Goal: Navigation & Orientation: Find specific page/section

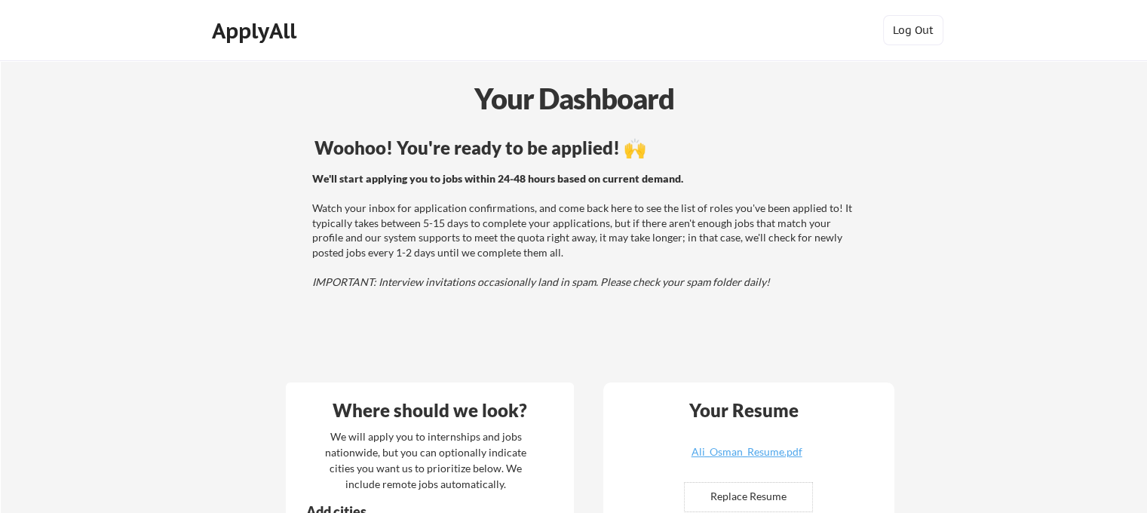
click at [636, 136] on div "Woohoo! You're ready to be applied! 🙌 We'll start applying you to jobs within 2…" at bounding box center [586, 251] width 608 height 241
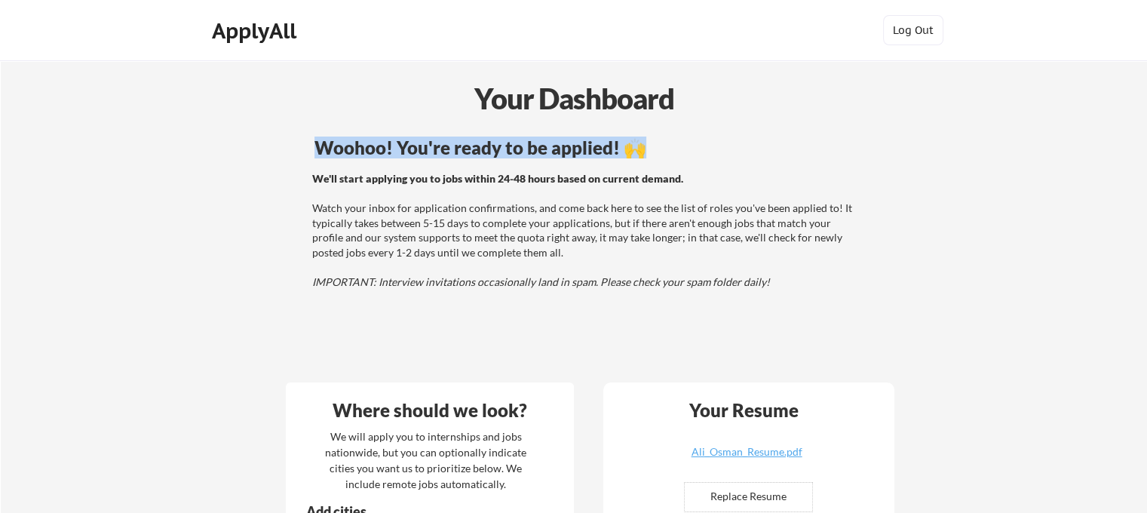
click at [636, 136] on div "Woohoo! You're ready to be applied! 🙌 We'll start applying you to jobs within 2…" at bounding box center [586, 251] width 608 height 241
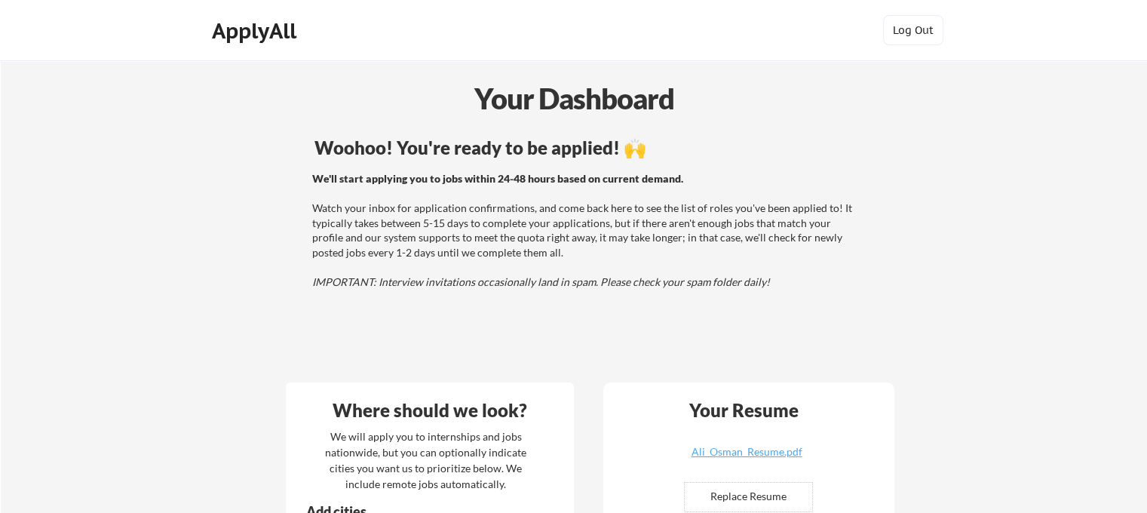
click at [637, 106] on div "Your Dashboard" at bounding box center [574, 98] width 1145 height 43
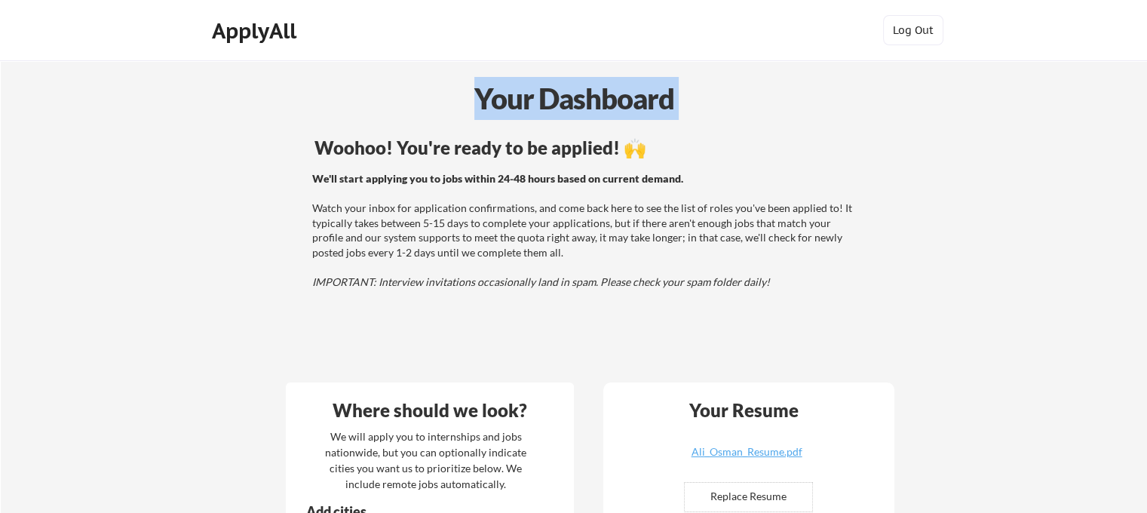
click at [637, 106] on div "Your Dashboard" at bounding box center [574, 98] width 1145 height 43
click at [634, 115] on div "Your Dashboard" at bounding box center [574, 98] width 1145 height 43
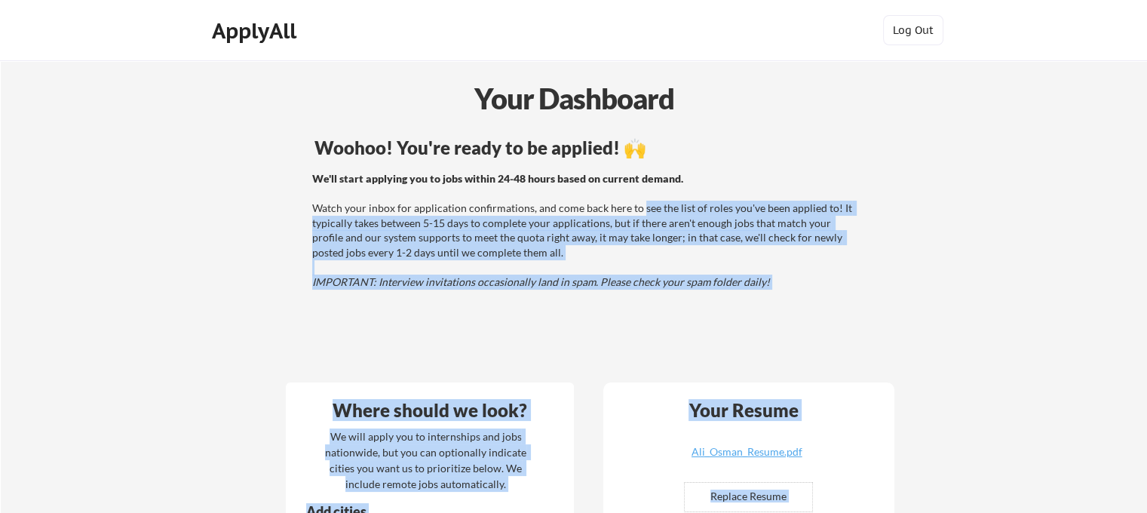
drag, startPoint x: 634, startPoint y: 130, endPoint x: 639, endPoint y: 205, distance: 74.8
click at [639, 205] on div "We'll start applying you to jobs within 24-48 hours based on current demand. Wa…" at bounding box center [584, 230] width 544 height 118
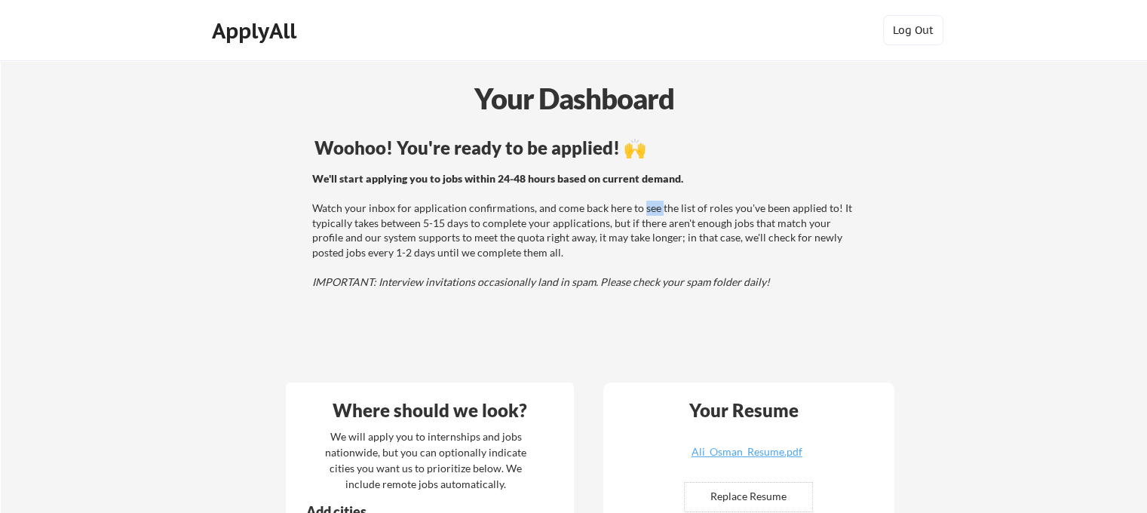
click at [639, 205] on div "We'll start applying you to jobs within 24-48 hours based on current demand. Wa…" at bounding box center [584, 230] width 544 height 118
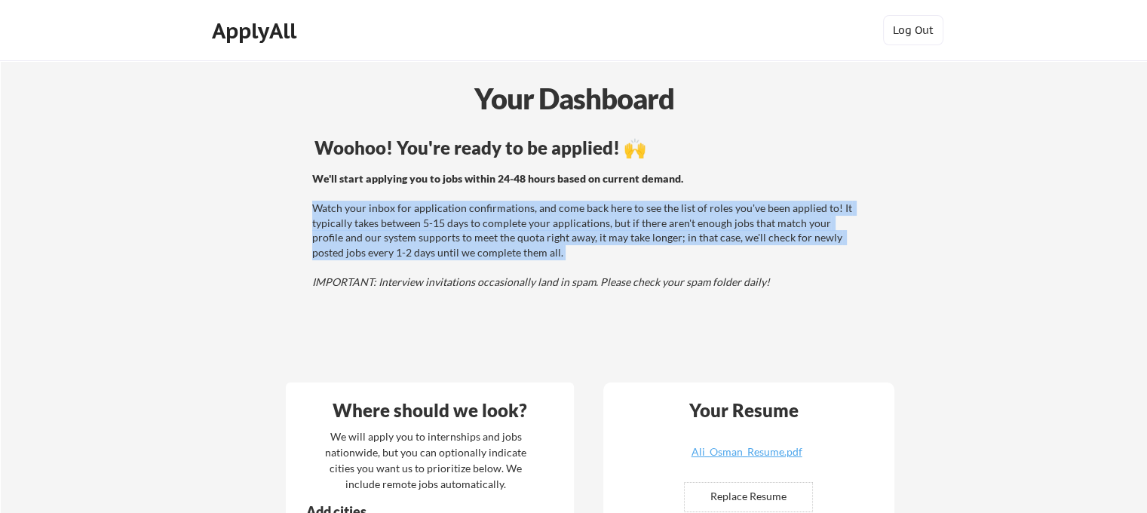
click at [639, 205] on div "We'll start applying you to jobs within 24-48 hours based on current demand. Wa…" at bounding box center [584, 230] width 544 height 118
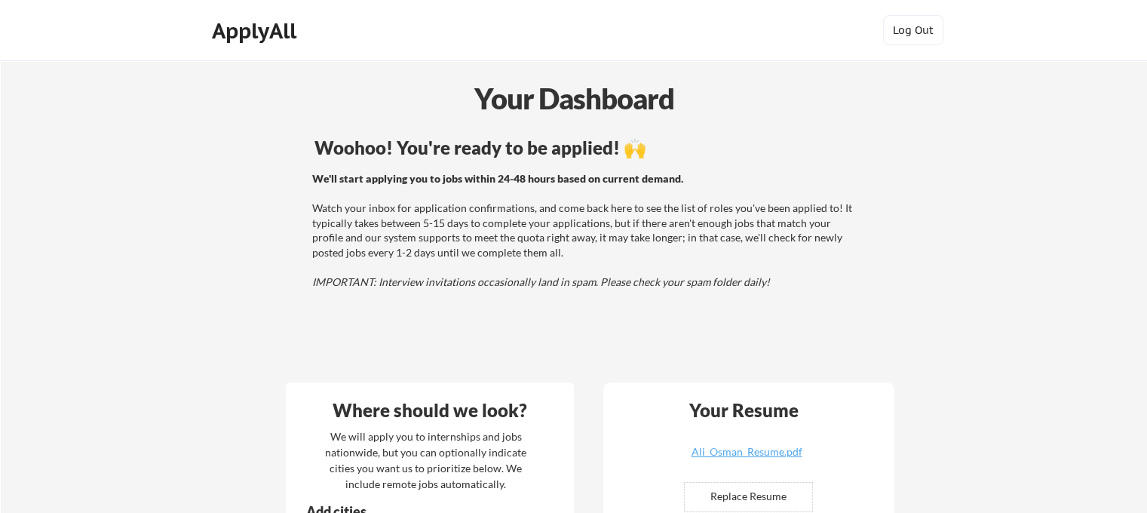
click at [642, 167] on div "Woohoo! You're ready to be applied! 🙌 We'll start applying you to jobs within 2…" at bounding box center [586, 251] width 608 height 241
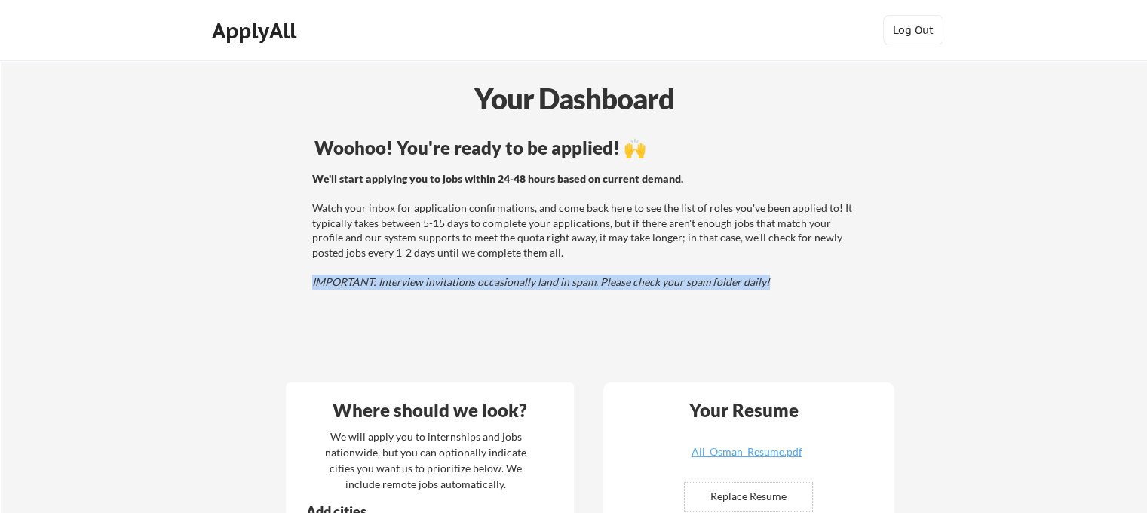
click at [642, 167] on div "Woohoo! You're ready to be applied! 🙌 We'll start applying you to jobs within 2…" at bounding box center [586, 251] width 608 height 241
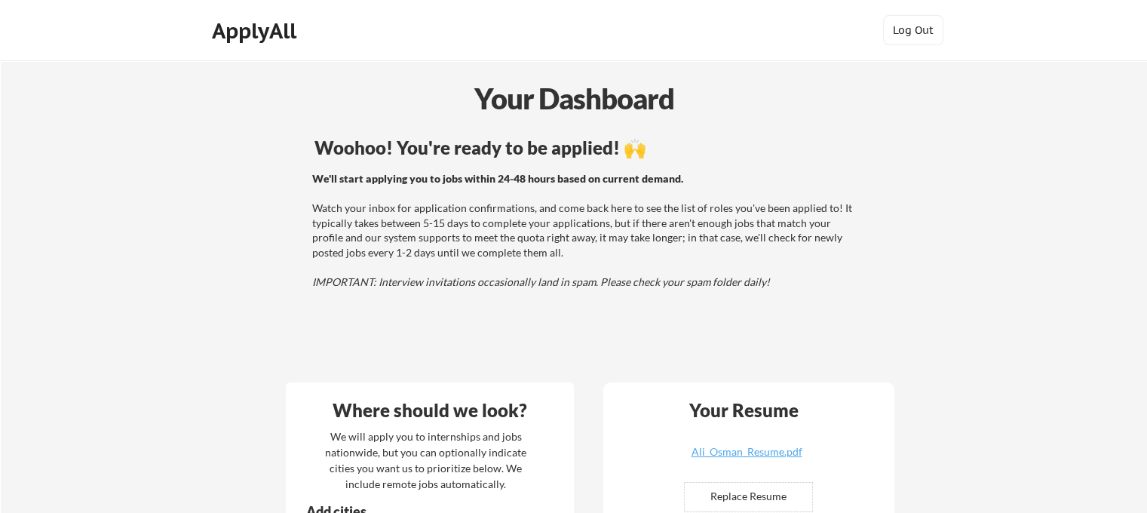
click at [639, 179] on strong "We'll start applying you to jobs within 24-48 hours based on current demand." at bounding box center [497, 178] width 371 height 13
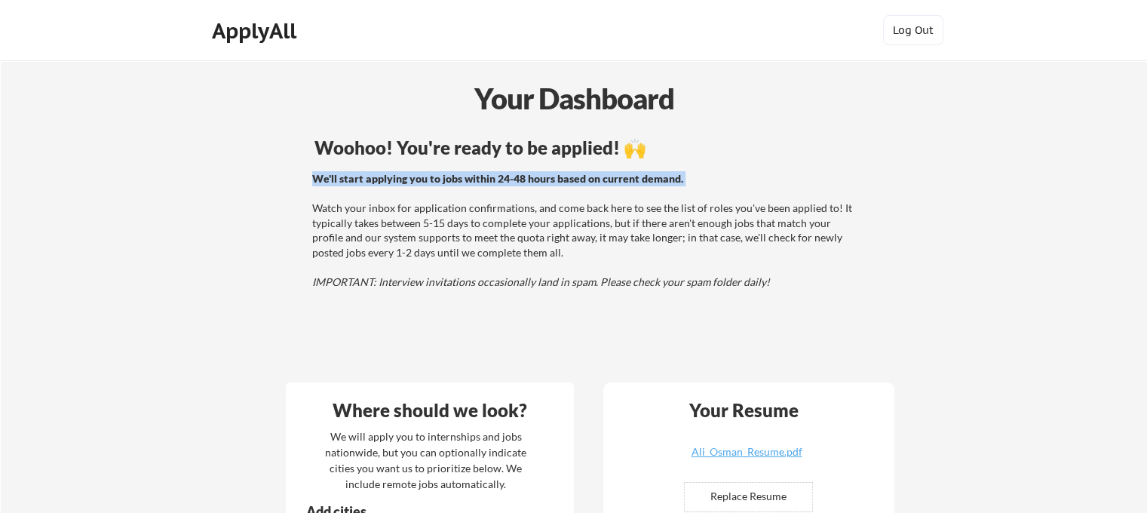
click at [639, 179] on strong "We'll start applying you to jobs within 24-48 hours based on current demand." at bounding box center [497, 178] width 371 height 13
click at [629, 185] on div at bounding box center [629, 185] width 0 height 0
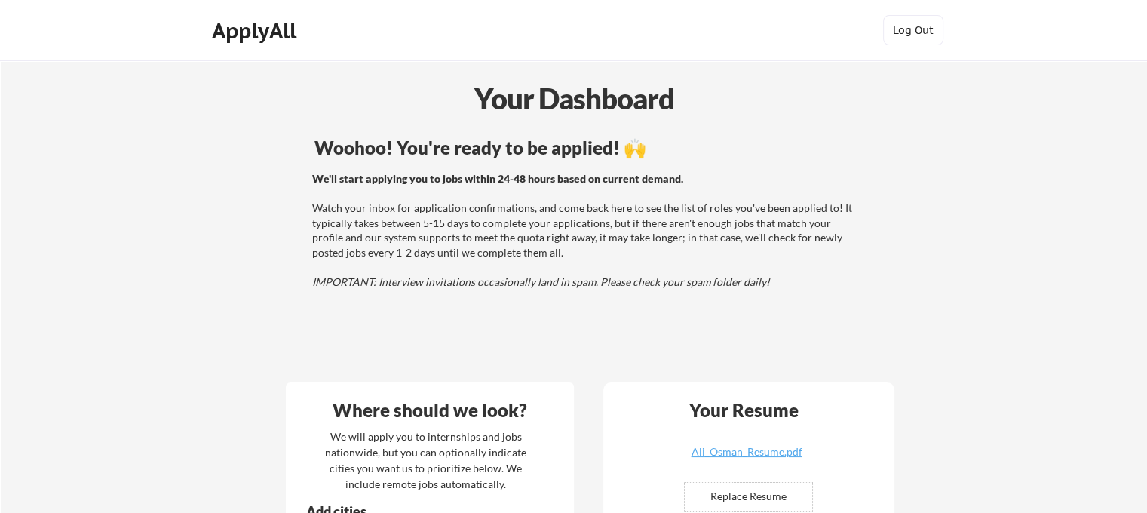
click at [626, 157] on div "Woohoo! You're ready to be applied! 🙌" at bounding box center [586, 148] width 544 height 18
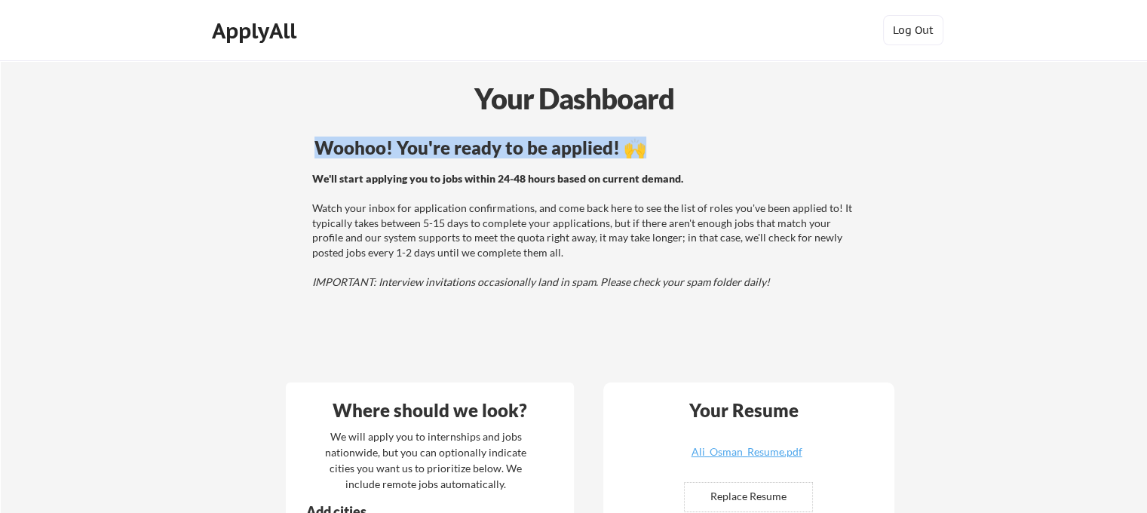
click at [626, 157] on div "Woohoo! You're ready to be applied! 🙌" at bounding box center [586, 148] width 544 height 18
click at [616, 159] on div at bounding box center [616, 159] width 0 height 0
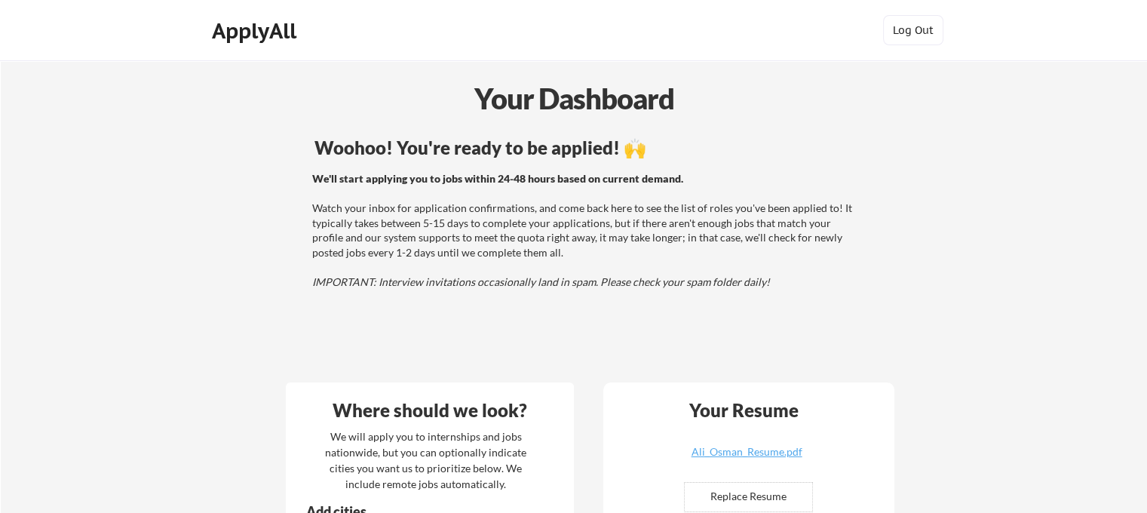
click at [605, 117] on div "Your Dashboard" at bounding box center [574, 98] width 1145 height 43
click at [595, 116] on div at bounding box center [595, 116] width 0 height 0
click at [604, 100] on div "Your Dashboard" at bounding box center [574, 98] width 1145 height 43
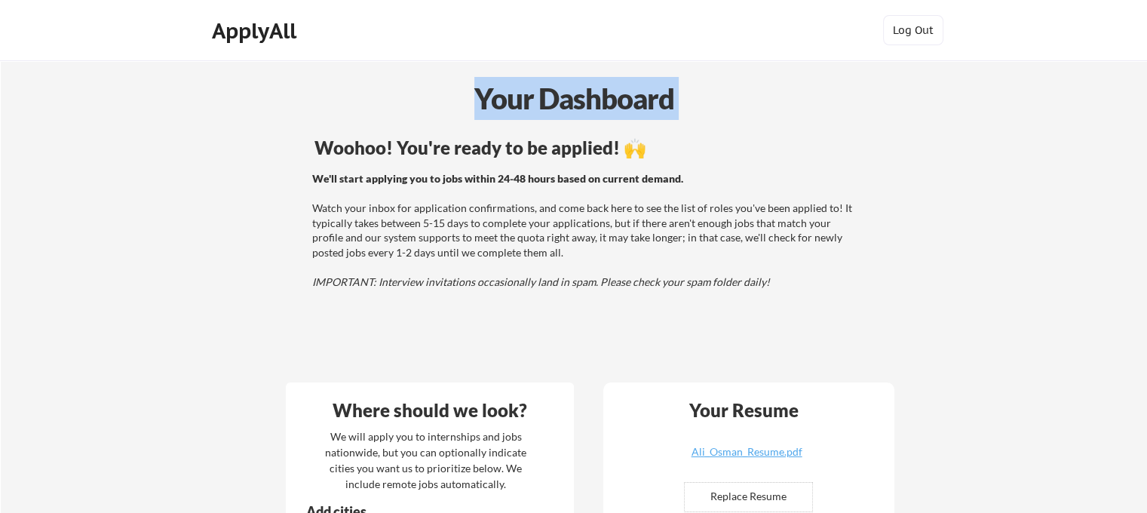
drag, startPoint x: 604, startPoint y: 100, endPoint x: 644, endPoint y: 0, distance: 107.2
click at [605, 99] on div "Your Dashboard" at bounding box center [574, 98] width 1145 height 43
